Goal: Navigation & Orientation: Find specific page/section

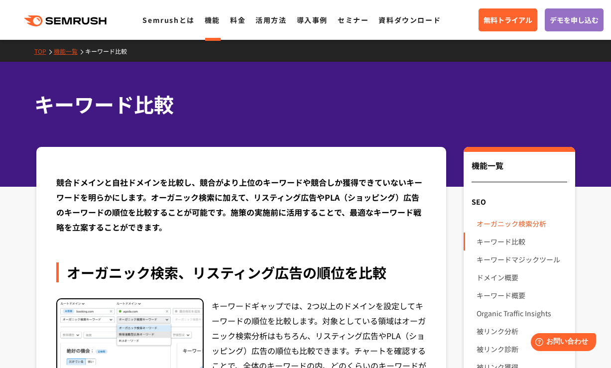
click at [521, 226] on link "オーガニック検索分析" at bounding box center [521, 224] width 90 height 18
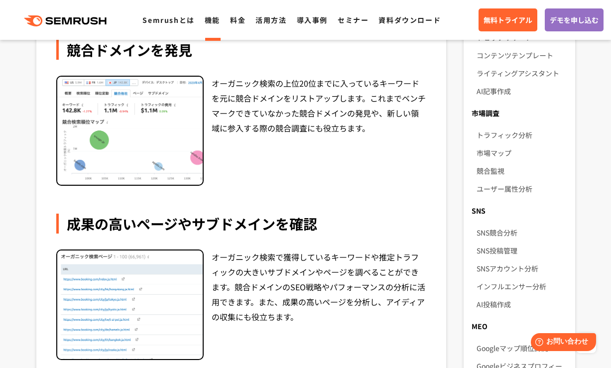
scroll to position [571, 0]
click at [490, 163] on link "競合監視" at bounding box center [521, 170] width 90 height 18
